Goal: Check status: Check status

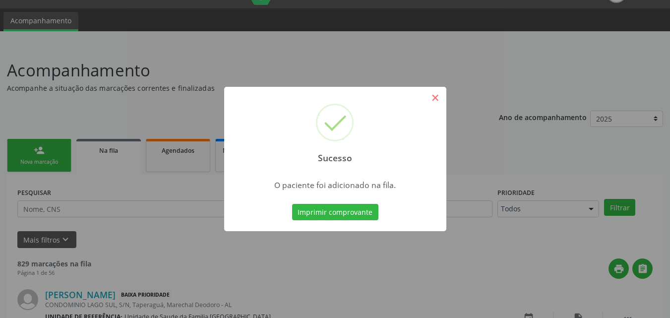
scroll to position [23, 0]
click at [432, 93] on button "×" at bounding box center [435, 97] width 17 height 17
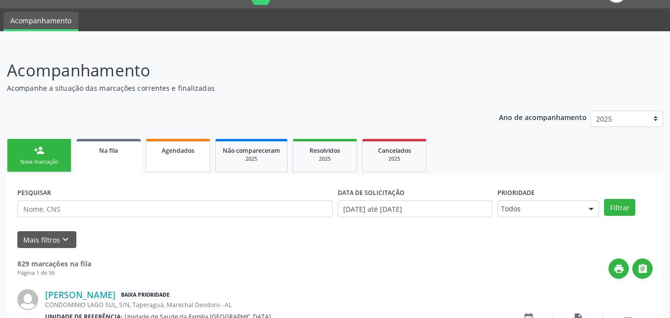
click at [194, 150] on div "Agendados" at bounding box center [178, 150] width 50 height 10
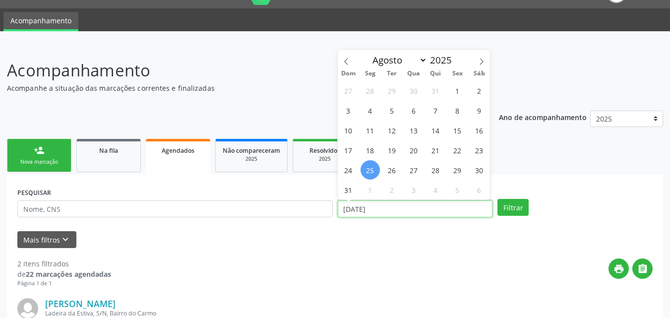
click at [371, 208] on input "[DATE]" at bounding box center [415, 208] width 155 height 17
click at [459, 89] on span "1" at bounding box center [457, 90] width 19 height 19
type input "[DATE]"
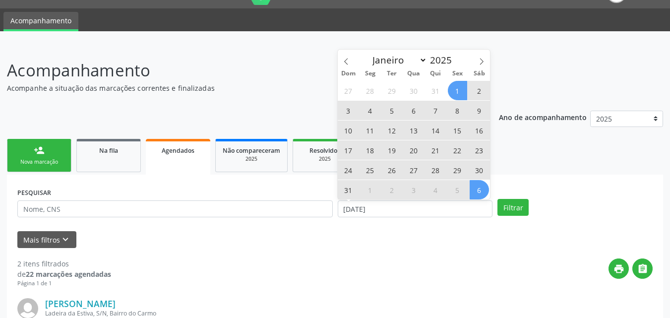
click at [478, 187] on span "6" at bounding box center [478, 189] width 19 height 19
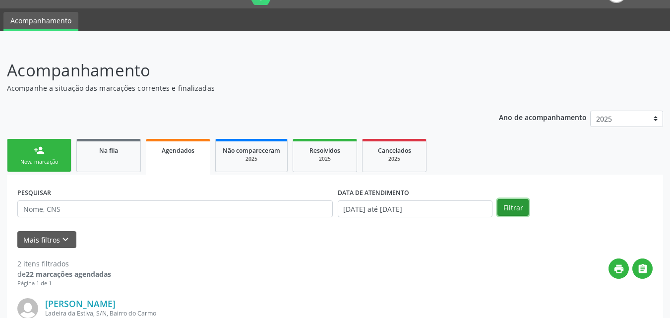
click at [506, 207] on button "Filtrar" at bounding box center [512, 207] width 31 height 17
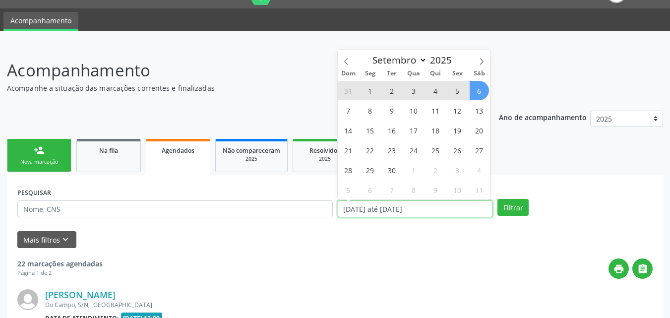
click at [359, 210] on input "[DATE] até [DATE]" at bounding box center [415, 208] width 155 height 17
click at [435, 148] on span "25" at bounding box center [435, 149] width 19 height 19
type input "[DATE]"
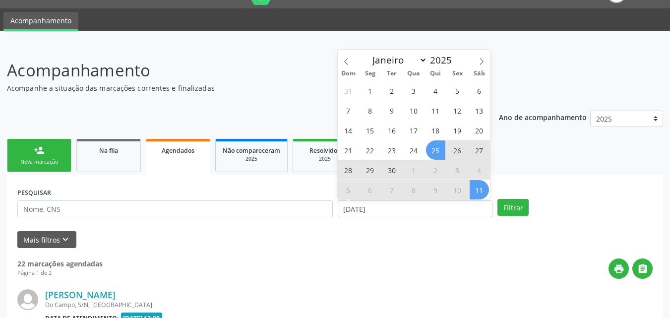
click at [481, 187] on span "11" at bounding box center [478, 189] width 19 height 19
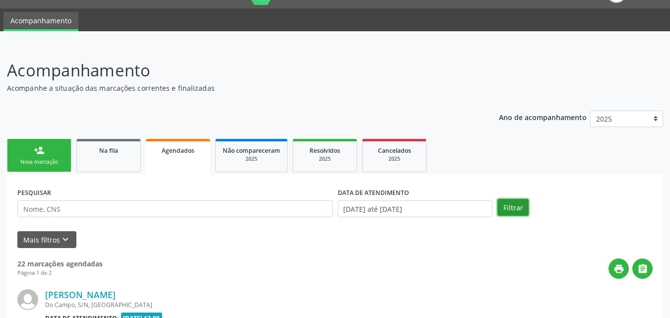
click at [519, 203] on button "Filtrar" at bounding box center [512, 207] width 31 height 17
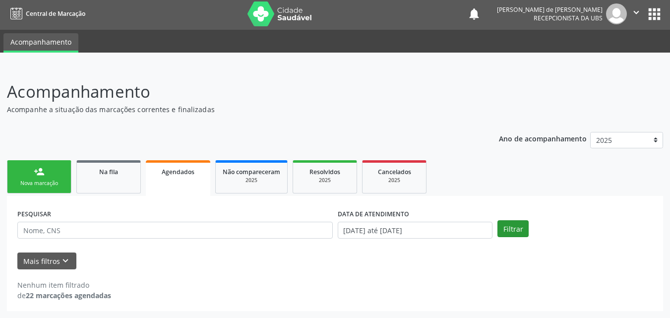
scroll to position [2, 0]
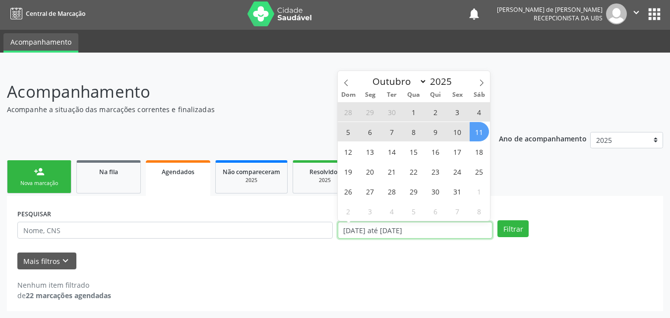
click at [486, 232] on input "[DATE] até [DATE]" at bounding box center [415, 230] width 155 height 17
click at [410, 111] on span "1" at bounding box center [413, 111] width 19 height 19
type input "[DATE]"
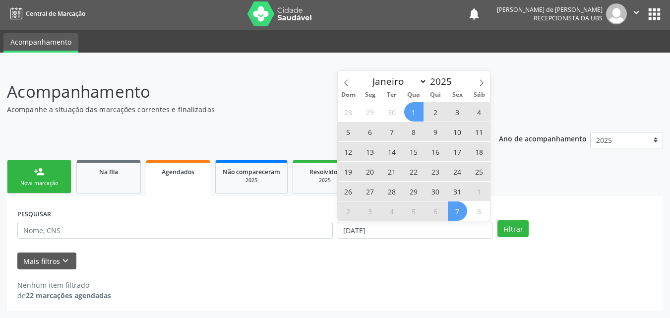
click at [458, 212] on span "7" at bounding box center [457, 210] width 19 height 19
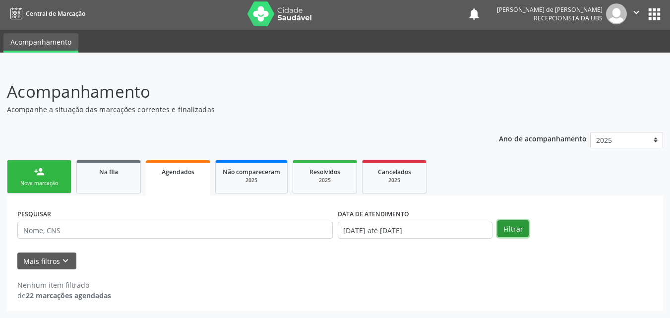
click at [522, 227] on button "Filtrar" at bounding box center [512, 228] width 31 height 17
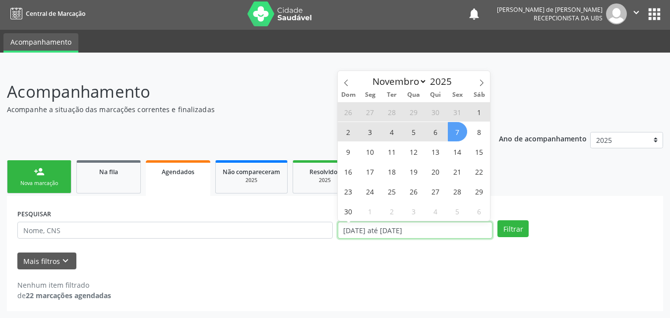
click at [370, 228] on input "[DATE] até [DATE]" at bounding box center [415, 230] width 155 height 17
click at [345, 80] on icon at bounding box center [346, 82] width 7 height 7
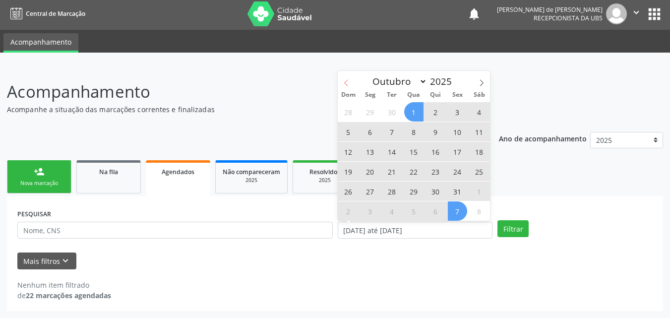
click at [347, 81] on icon at bounding box center [346, 82] width 7 height 7
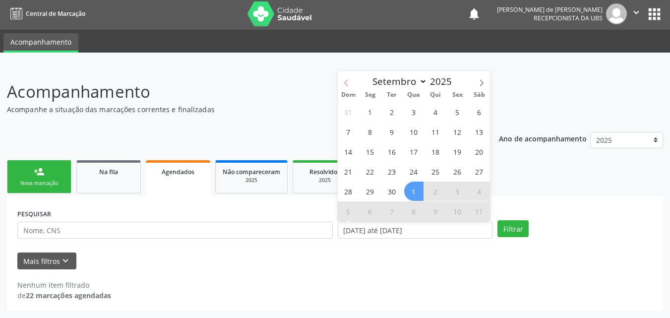
click at [347, 81] on icon at bounding box center [346, 82] width 7 height 7
select select "7"
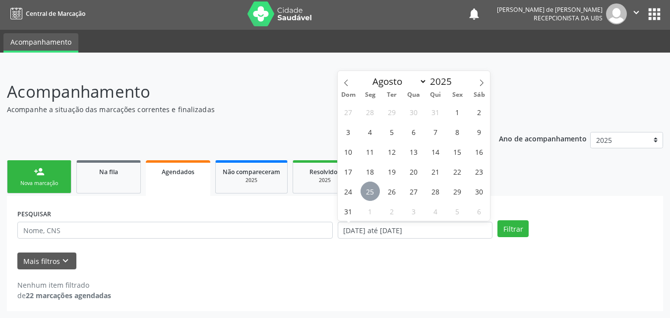
click at [371, 192] on span "25" at bounding box center [369, 190] width 19 height 19
type input "[DATE]"
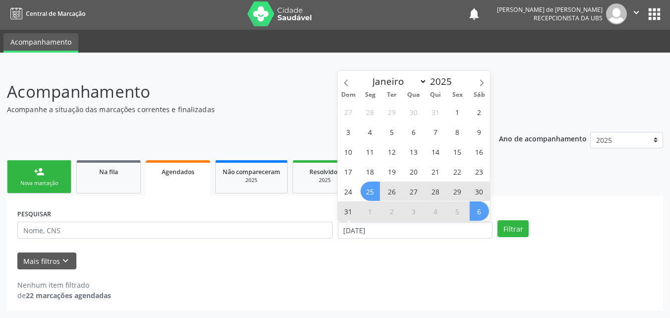
click at [482, 214] on span "6" at bounding box center [478, 210] width 19 height 19
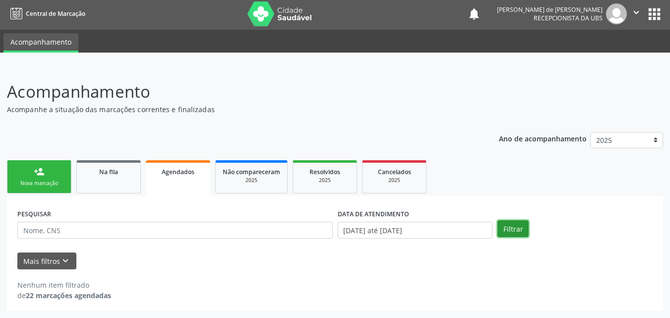
click at [516, 232] on button "Filtrar" at bounding box center [512, 228] width 31 height 17
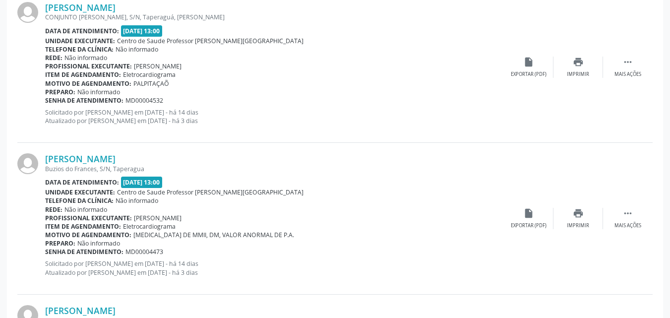
scroll to position [2145, 0]
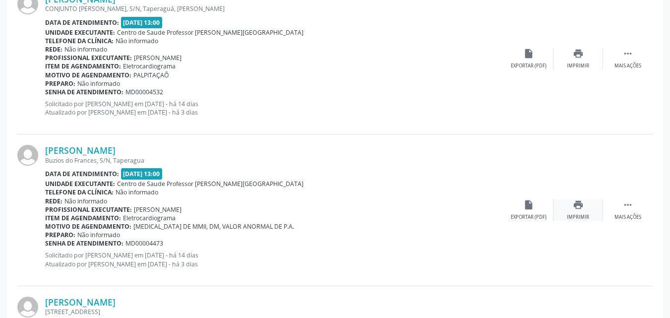
click at [573, 213] on div "print Imprimir" at bounding box center [578, 209] width 50 height 21
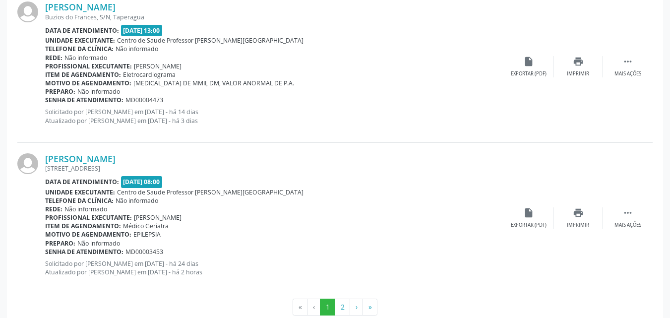
scroll to position [2310, 0]
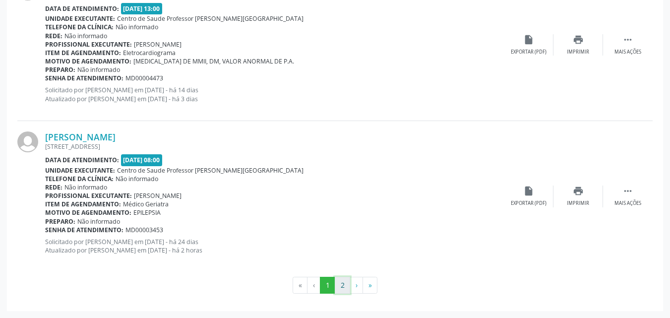
click at [344, 285] on button "2" at bounding box center [342, 285] width 15 height 17
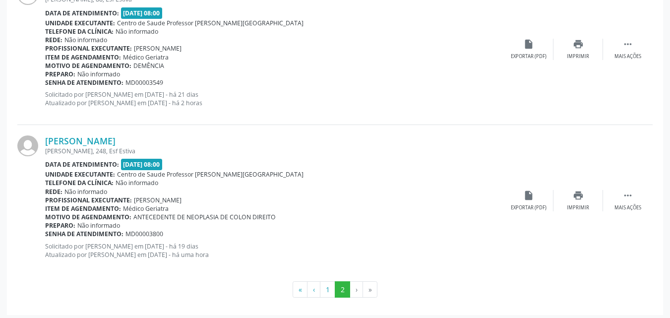
scroll to position [341, 0]
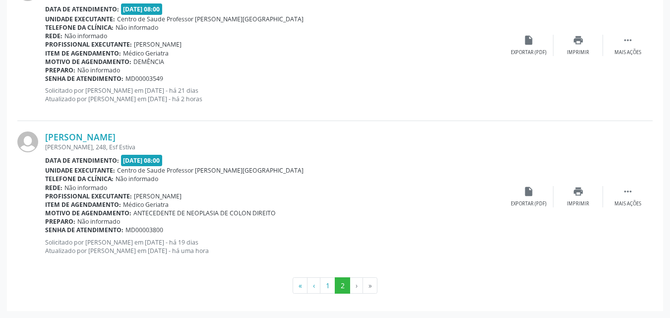
click at [355, 282] on li "›" at bounding box center [356, 285] width 13 height 17
click at [356, 285] on li "›" at bounding box center [356, 285] width 13 height 17
click at [368, 285] on li "»" at bounding box center [370, 285] width 14 height 17
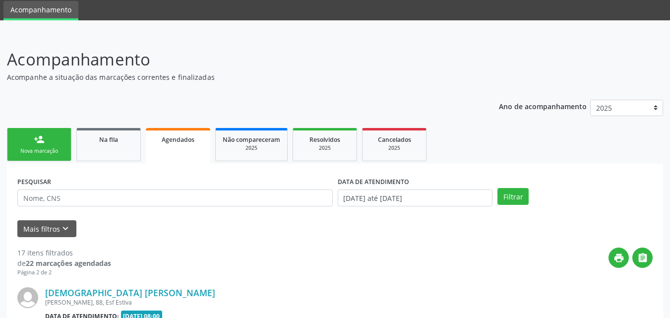
scroll to position [0, 0]
